Goal: Information Seeking & Learning: Find specific page/section

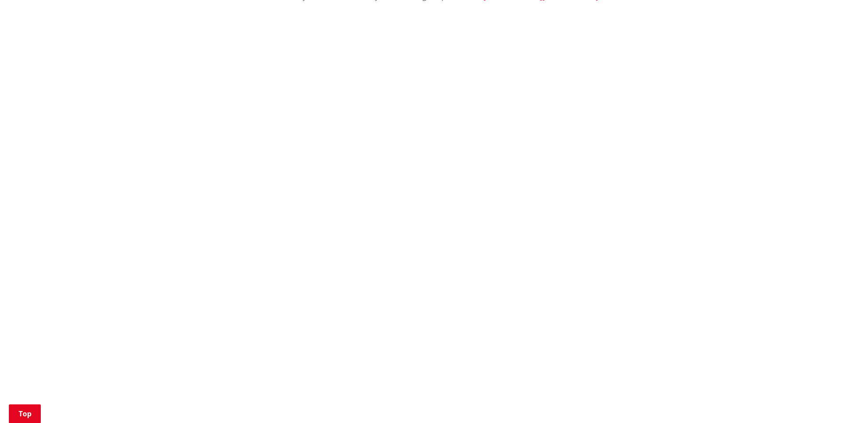
scroll to position [133, 0]
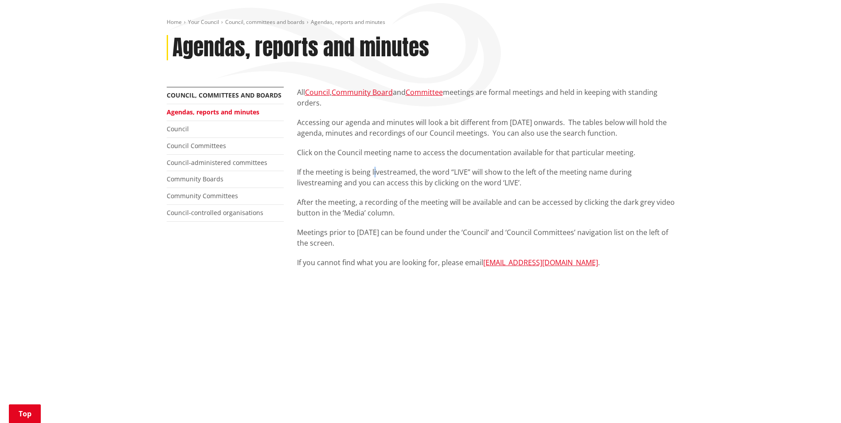
click at [373, 148] on div "All Council , Community Board and Committee meetings are formal meetings and he…" at bounding box center [486, 177] width 378 height 181
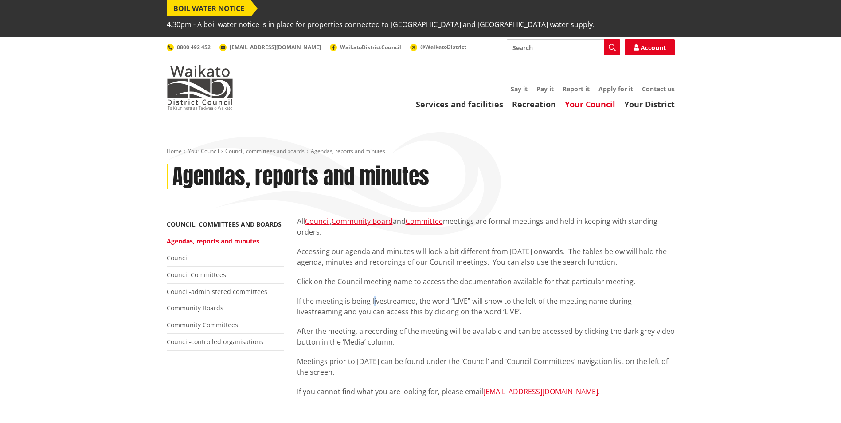
scroll to position [0, 0]
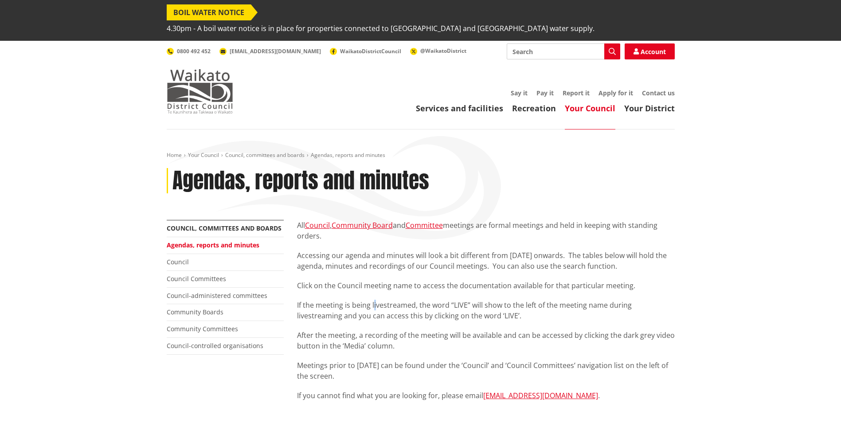
click at [198, 88] on img at bounding box center [200, 91] width 66 height 44
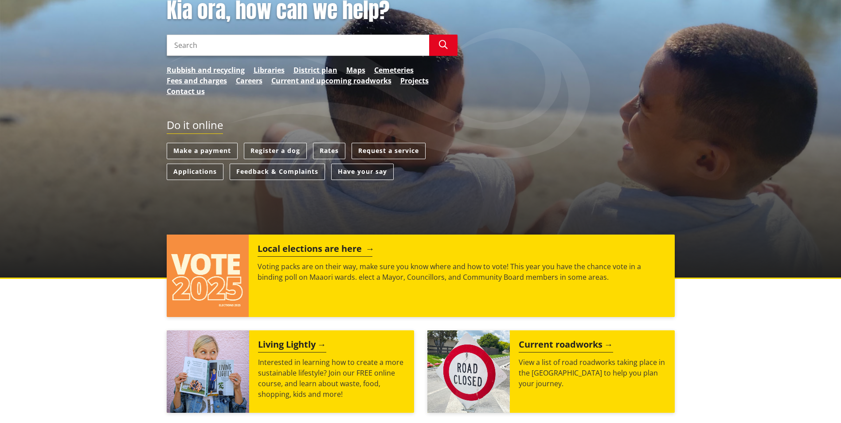
scroll to position [177, 0]
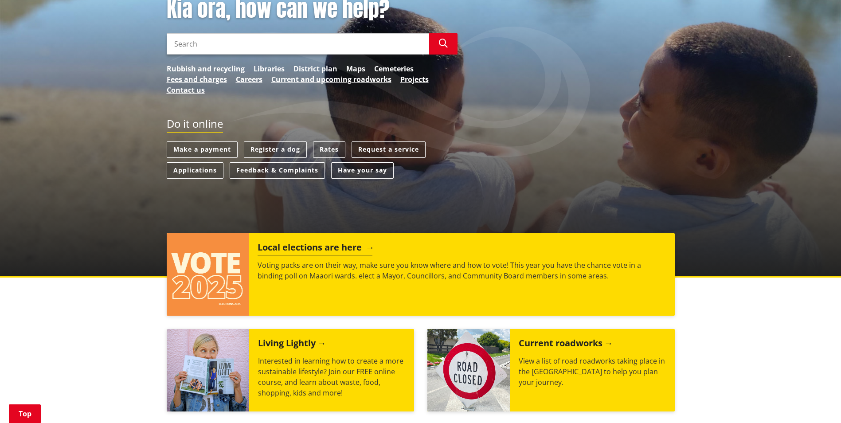
click at [304, 242] on h2 "Local elections are here" at bounding box center [314, 248] width 115 height 13
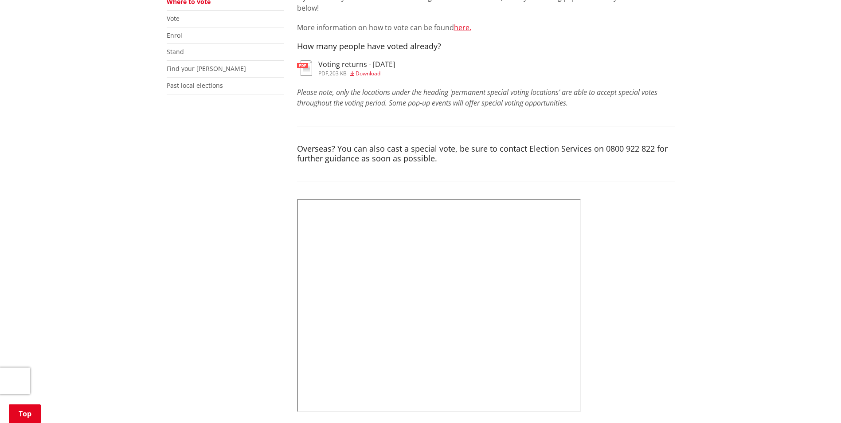
scroll to position [266, 0]
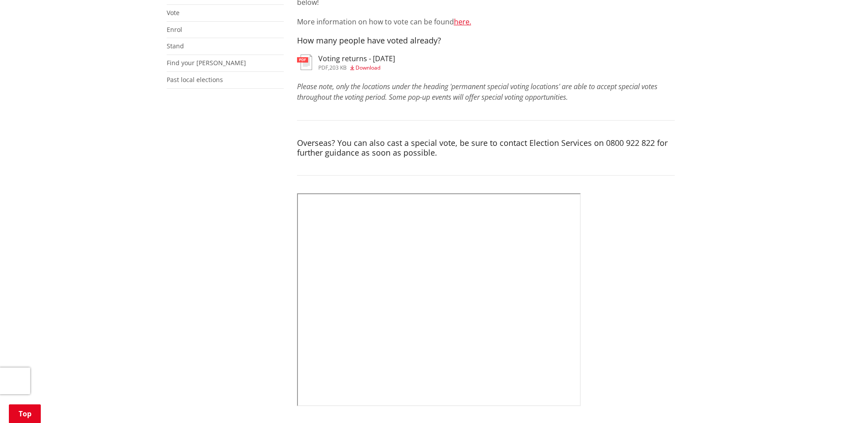
click at [371, 71] on span "Download" at bounding box center [367, 68] width 25 height 8
